Goal: Ask a question

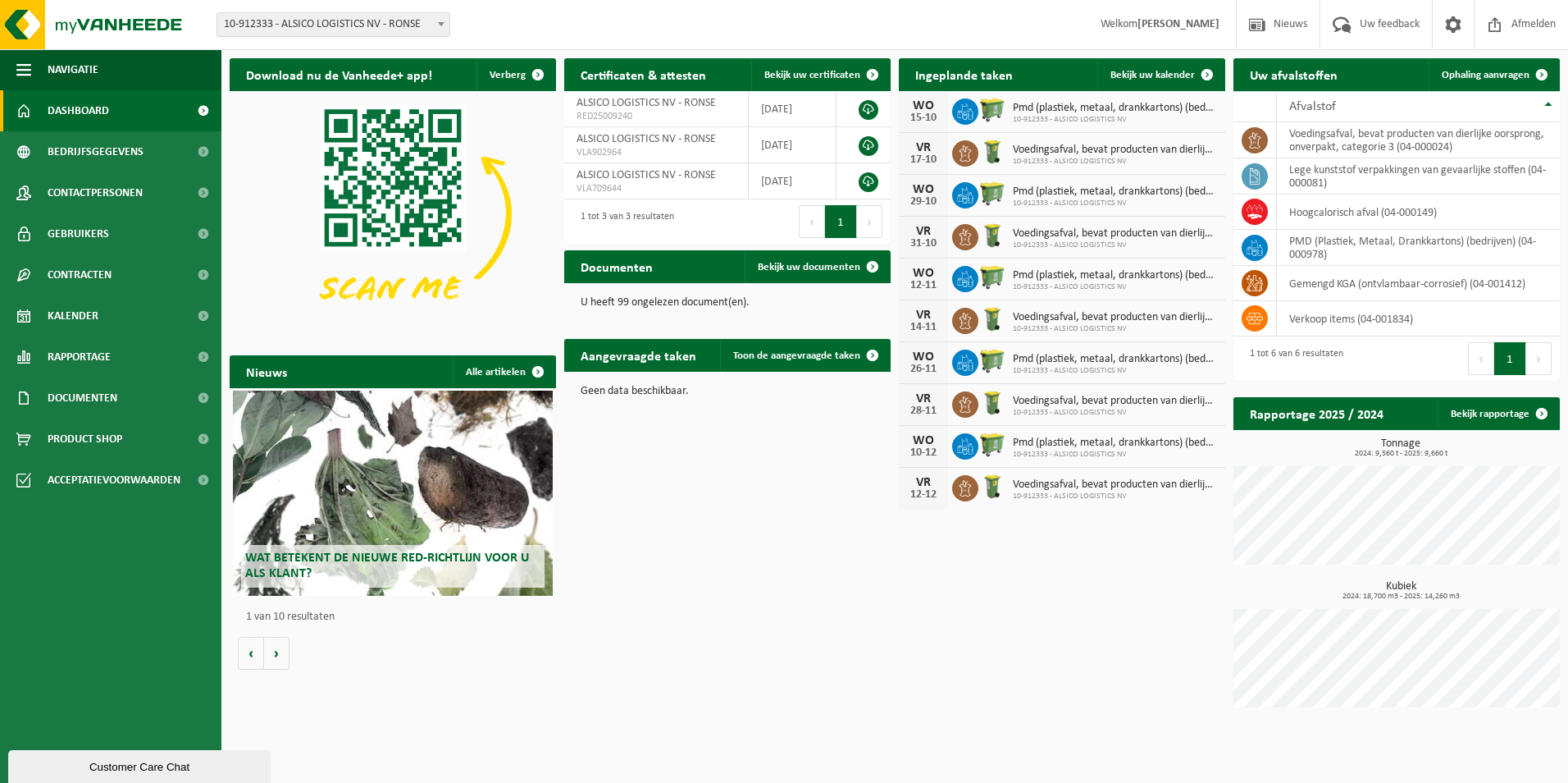
click at [90, 765] on div "Customer Care Chat" at bounding box center [140, 766] width 238 height 12
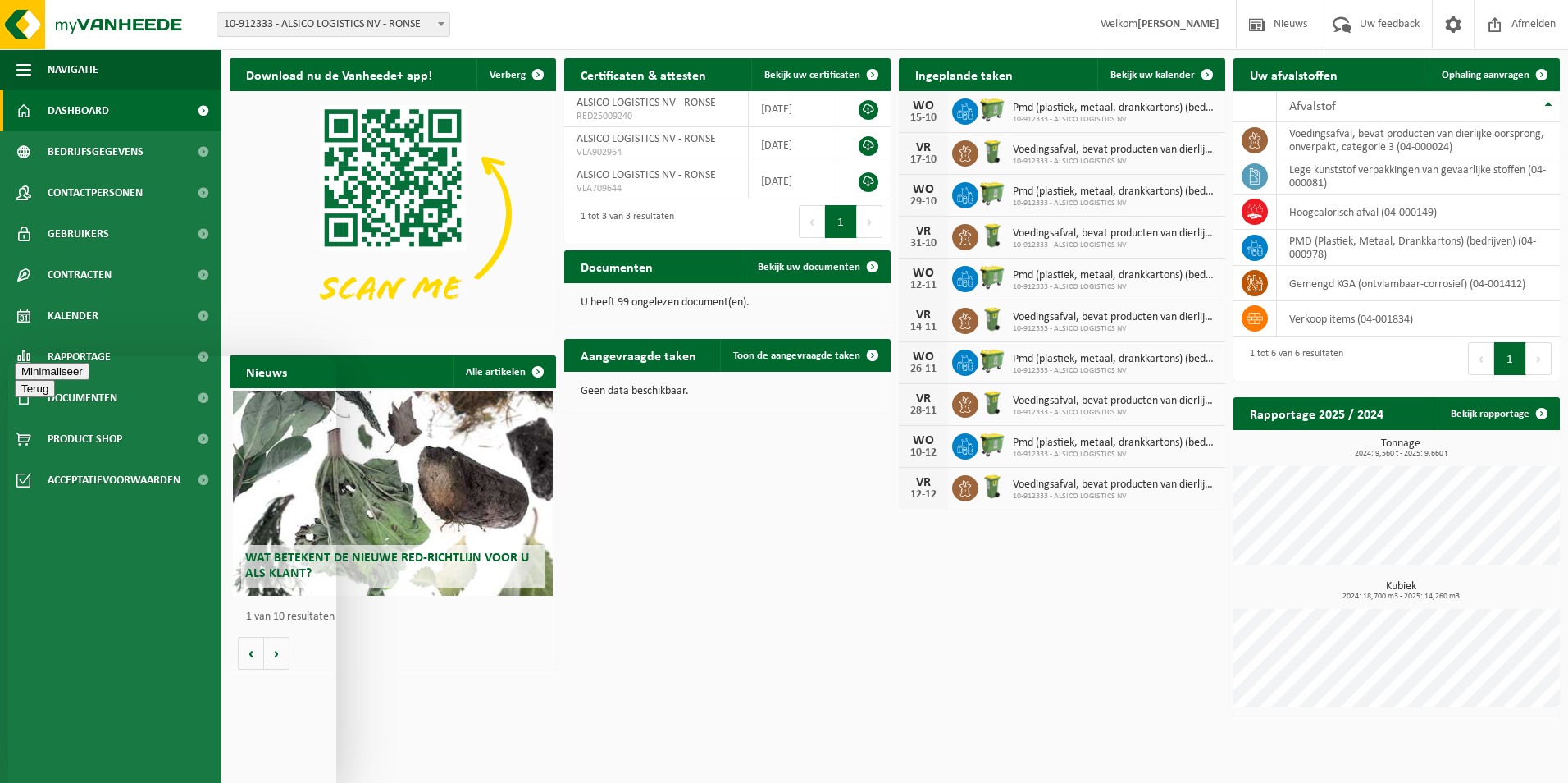
paste textarea "Kan jij navragen bij [PERSON_NAME] hoeveel het kost om 1 kg textiel te verbrand…"
drag, startPoint x: 170, startPoint y: 728, endPoint x: -3, endPoint y: 717, distance: 173.3
click at [9, 717] on html "Terug Menu Minimaliseer Terug Powered by [DOMAIN_NAME] Beoordeel deze chat Uplo…" at bounding box center [172, 569] width 328 height 426
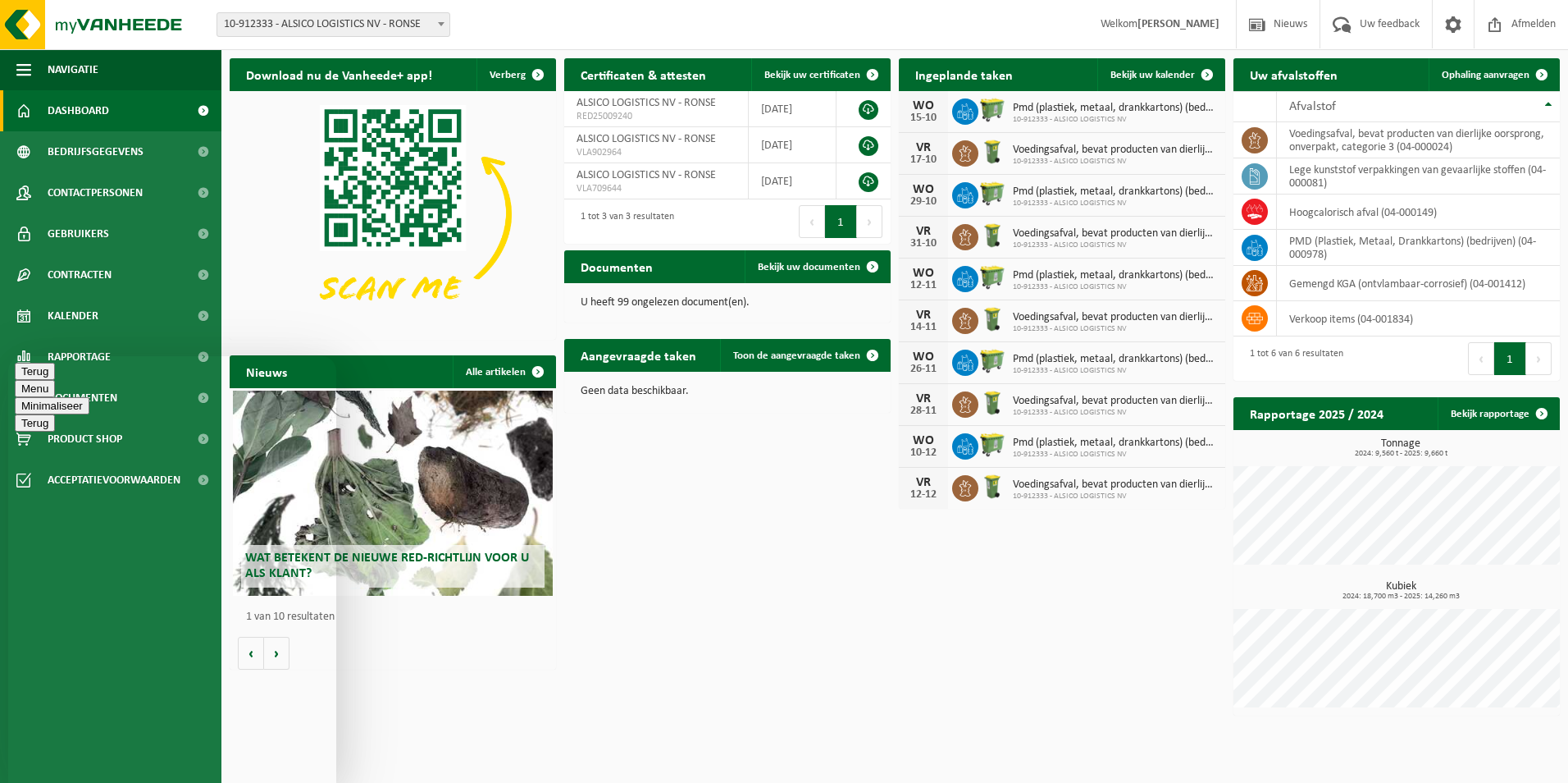
type textarea "hoeveel het kost om 1 kg textiel te verbranden? En als ze prijzen hebben van ve…"
type textarea "kunnen jullie mij helpen met bovenstaande vraag"
